Goal: Information Seeking & Learning: Learn about a topic

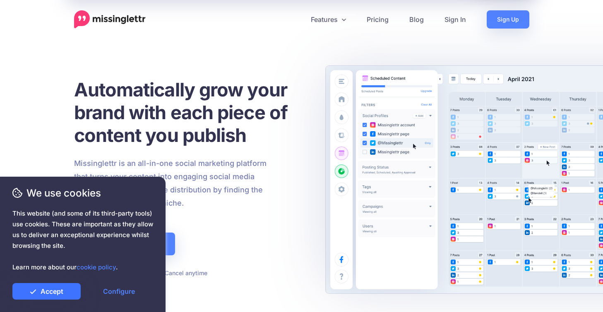
click at [64, 292] on link "Accept" at bounding box center [46, 291] width 68 height 17
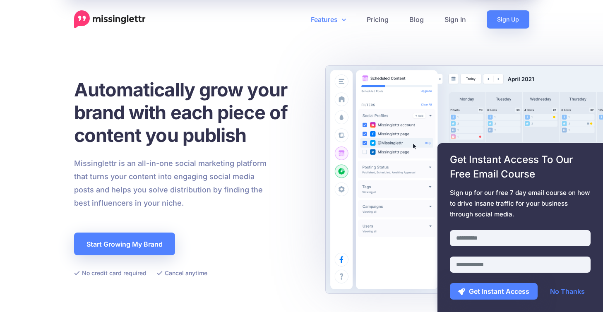
click at [342, 19] on icon at bounding box center [343, 20] width 4 height 2
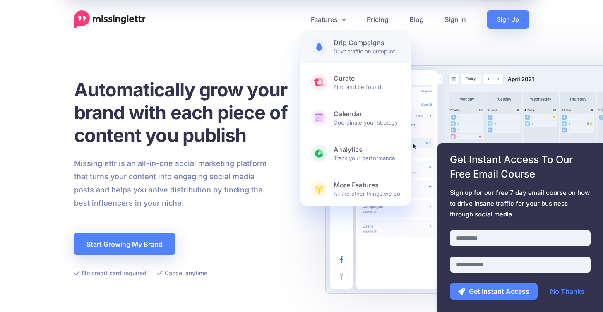
click at [346, 46] on b "Drip Campaigns" at bounding box center [366, 42] width 67 height 9
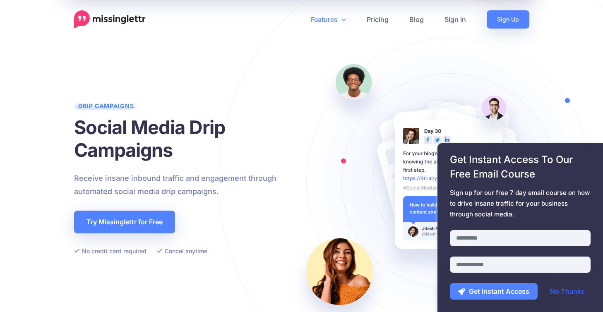
click at [572, 294] on link "No Thanks" at bounding box center [566, 291] width 51 height 17
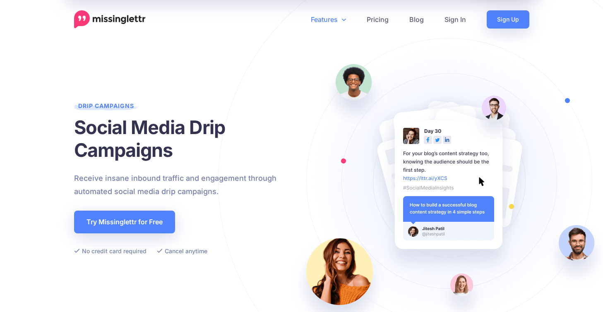
click at [345, 26] on link "Features" at bounding box center [328, 19] width 56 height 18
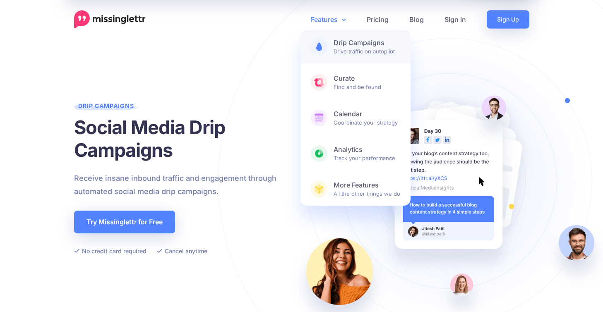
click at [346, 41] on b "Drip Campaigns" at bounding box center [366, 42] width 67 height 9
